Goal: Check status: Check status

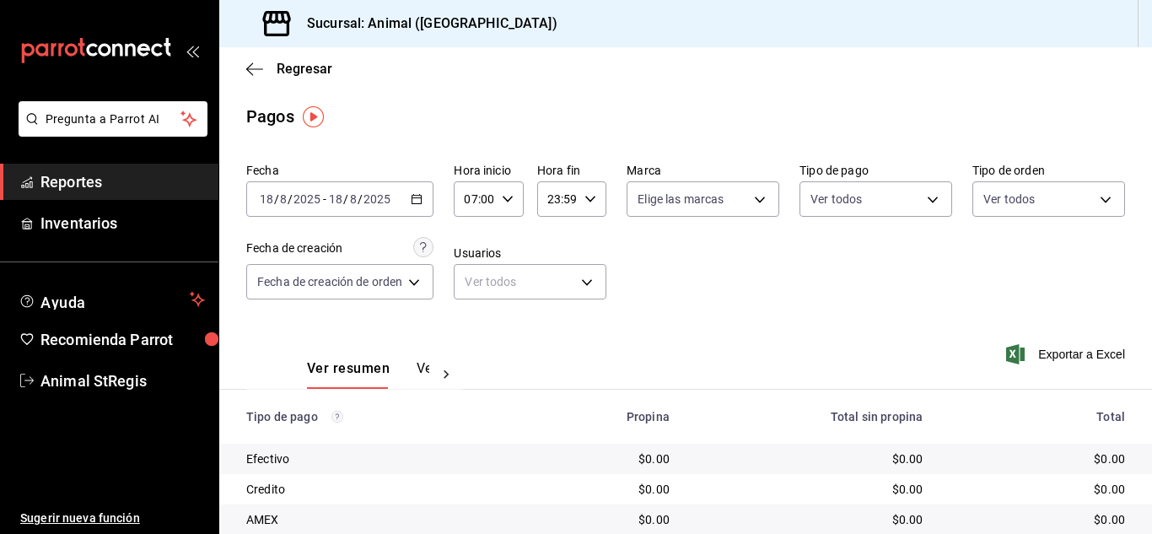
click at [315, 202] on input "2025" at bounding box center [307, 198] width 29 height 13
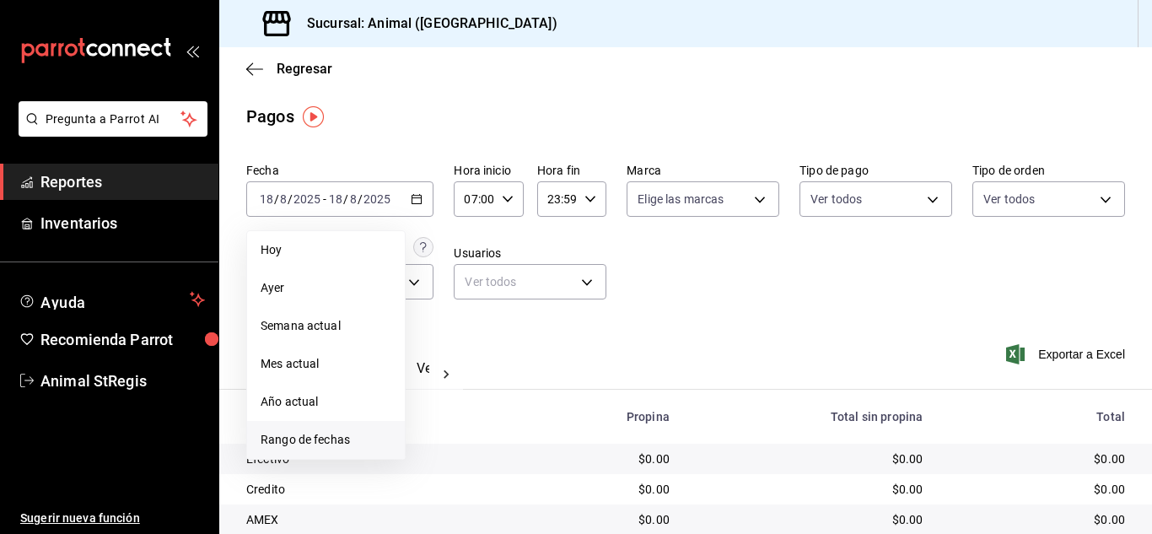
click at [295, 440] on span "Rango de fechas" at bounding box center [326, 440] width 131 height 18
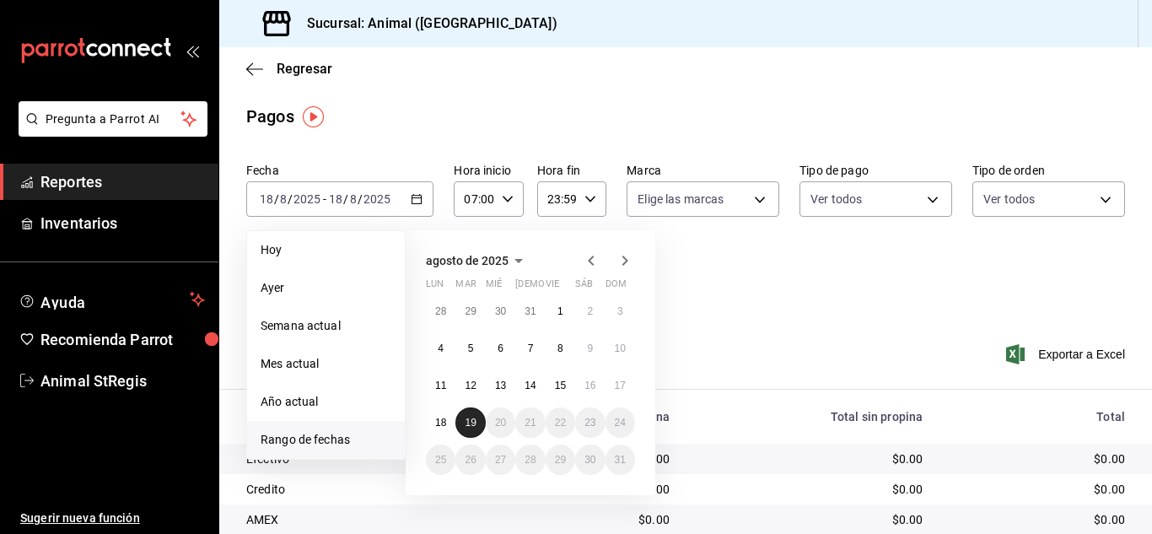
click at [474, 427] on abbr "19" at bounding box center [470, 423] width 11 height 12
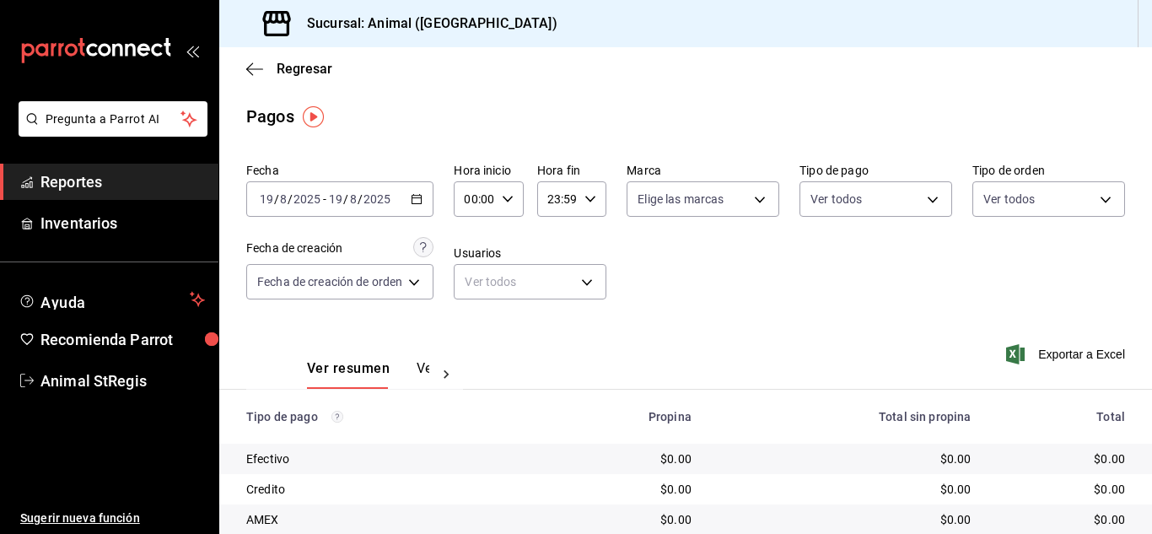
click at [720, 308] on div "Fecha [DATE] [DATE] - [DATE] [DATE] Hora inicio 00:00 Hora inicio Hora fin 23:5…" at bounding box center [685, 238] width 879 height 164
click at [502, 200] on icon "button" at bounding box center [508, 199] width 12 height 12
click at [470, 328] on span "02" at bounding box center [473, 322] width 7 height 13
type input "02:00"
click at [618, 310] on div at bounding box center [576, 267] width 1152 height 534
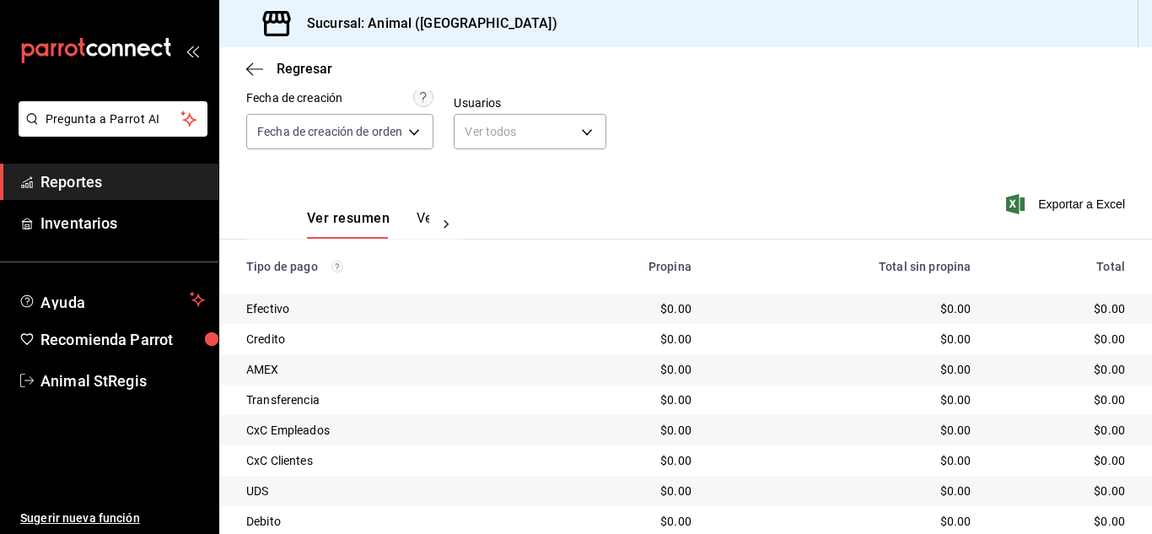
scroll to position [211, 0]
